Goal: Task Accomplishment & Management: Complete application form

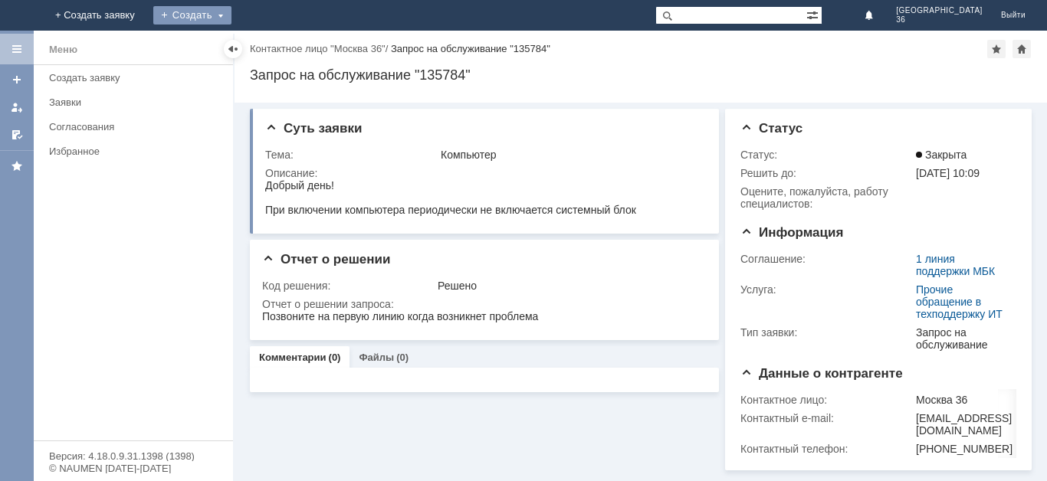
click at [232, 11] on div "Создать" at bounding box center [192, 15] width 78 height 18
click at [273, 45] on link "Заявка" at bounding box center [214, 46] width 117 height 18
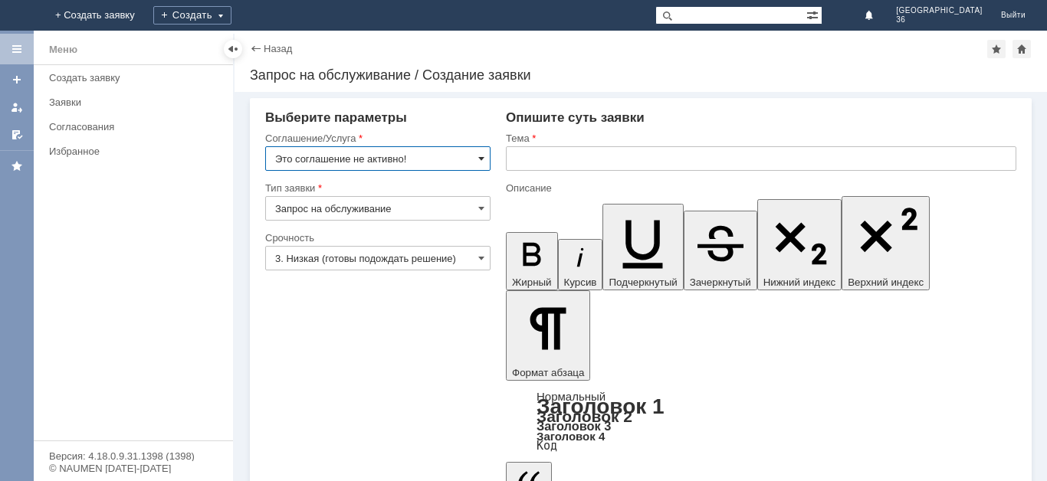
click at [481, 157] on span at bounding box center [481, 159] width 6 height 12
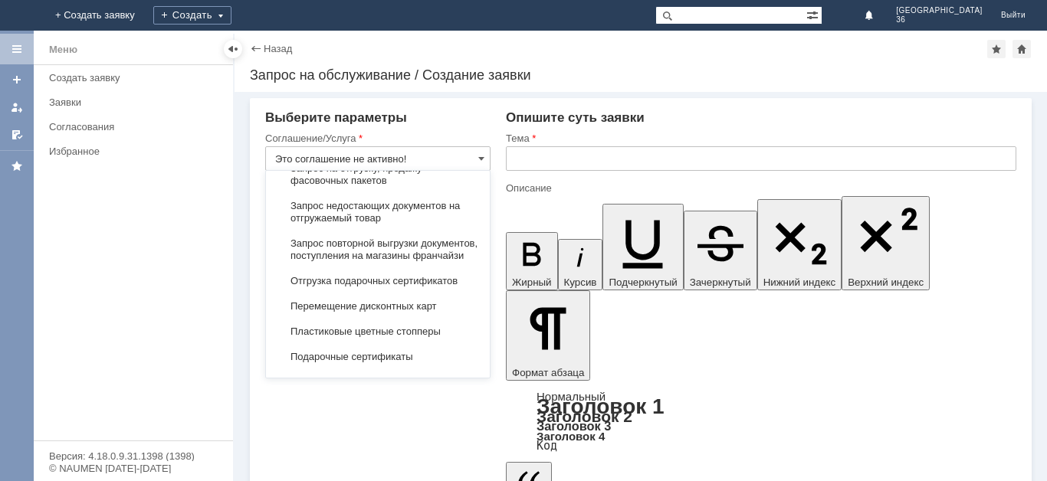
scroll to position [597, 0]
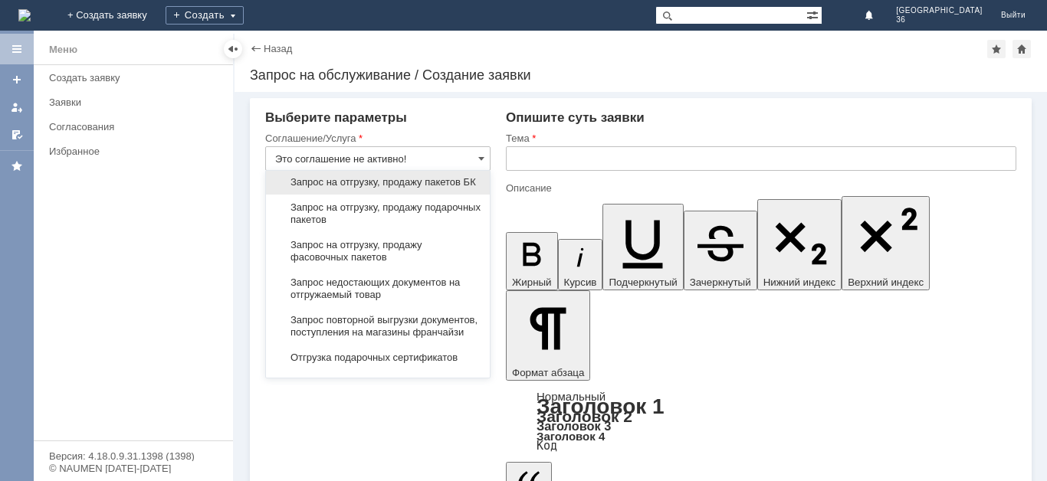
click at [404, 189] on span "Запрос на отгрузку, продажу пакетов БК" at bounding box center [377, 182] width 205 height 12
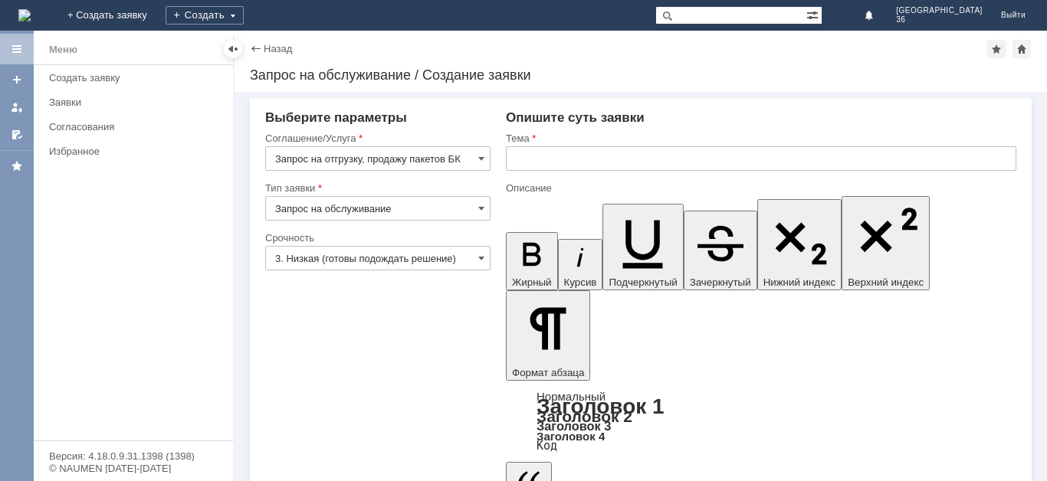
type input "Запрос на отгрузку, продажу пакетов БК"
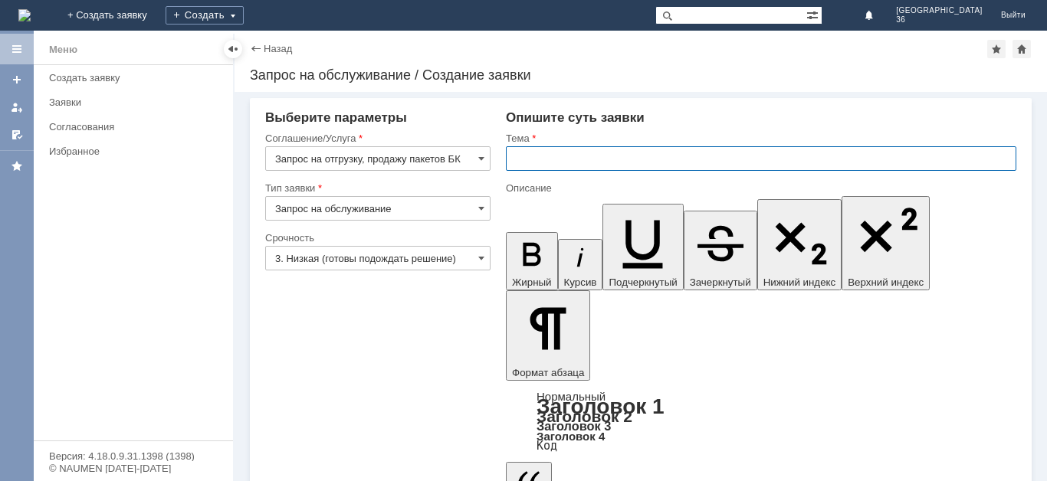
click at [543, 160] on input "text" at bounding box center [761, 158] width 511 height 25
type input "Пакет Бк маленький"
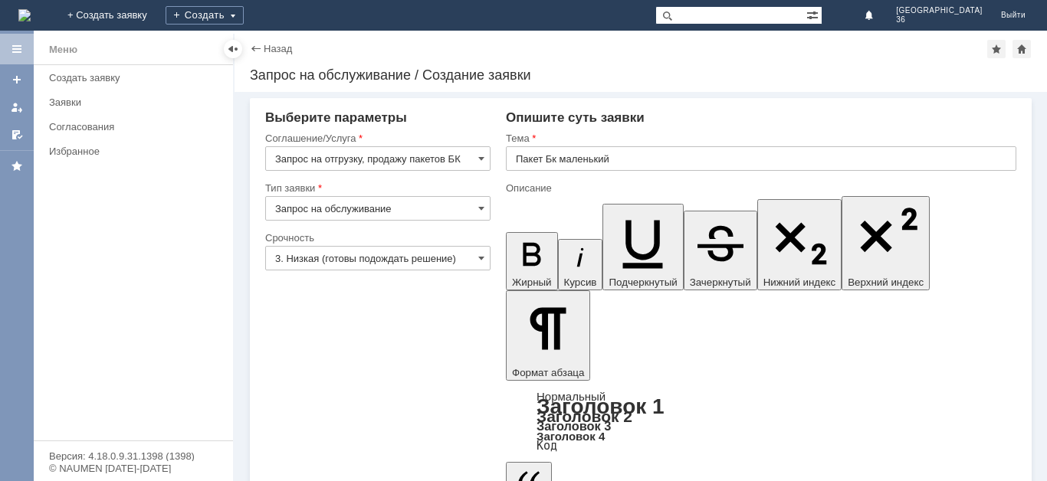
click at [480, 261] on span at bounding box center [481, 258] width 6 height 12
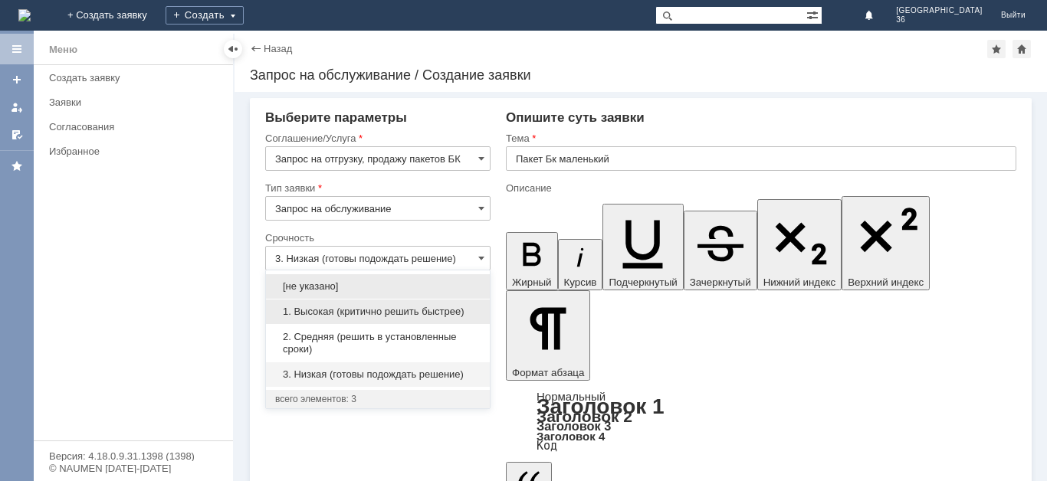
click at [468, 308] on span "1. Высокая (критично решить быстрее)" at bounding box center [377, 312] width 205 height 12
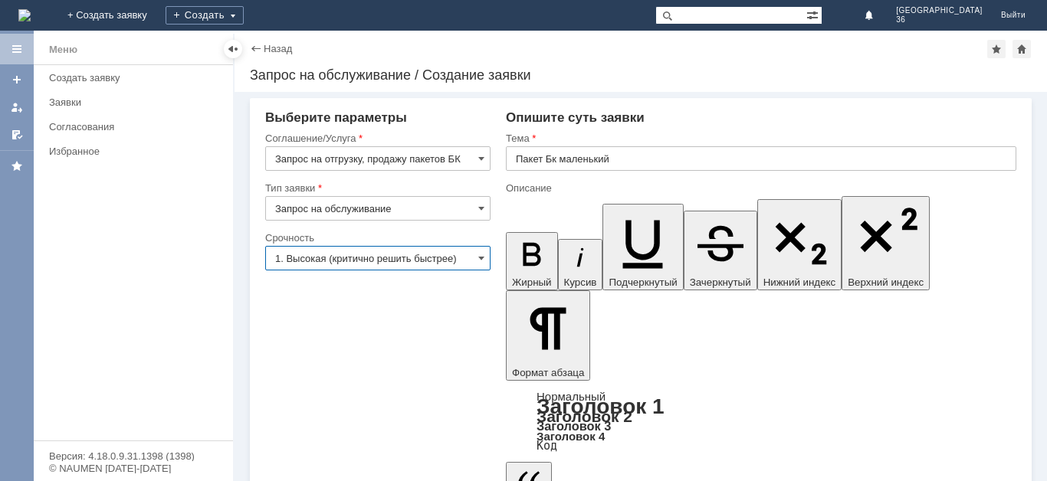
type input "1. Высокая (критично решить быстрее)"
